Goal: Navigation & Orientation: Find specific page/section

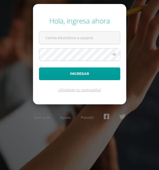
click at [94, 36] on input "text" at bounding box center [79, 38] width 81 height 12
type input "chinchillaheike@gmail.com"
click at [39, 68] on button "Ingresar" at bounding box center [79, 74] width 81 height 13
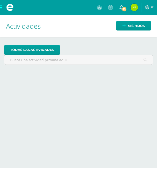
click at [126, 8] on span "13" at bounding box center [126, 10] width 6 height 6
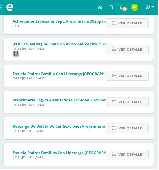
scroll to position [133, 0]
